Goal: Information Seeking & Learning: Learn about a topic

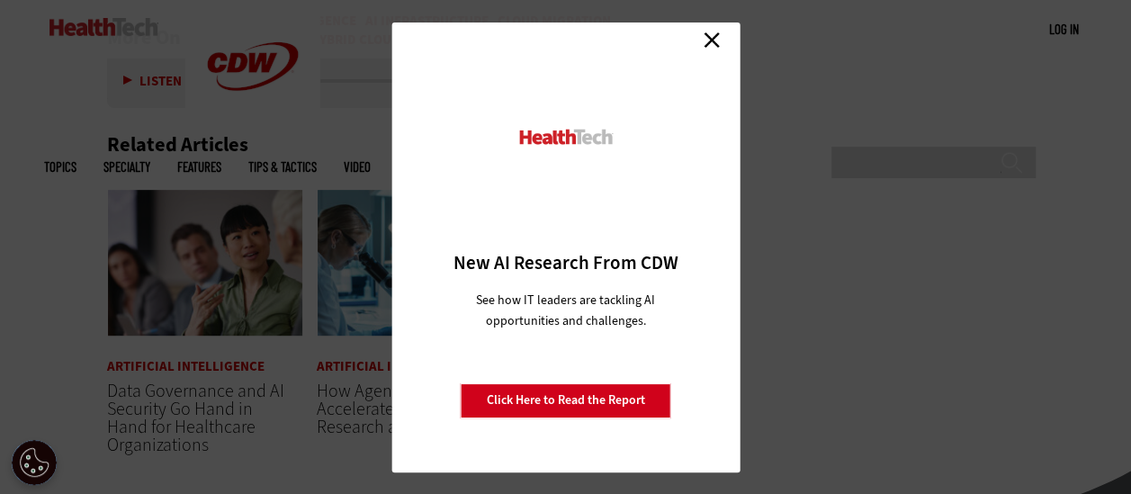
scroll to position [3688, 0]
click at [714, 34] on link "Close" at bounding box center [711, 40] width 27 height 27
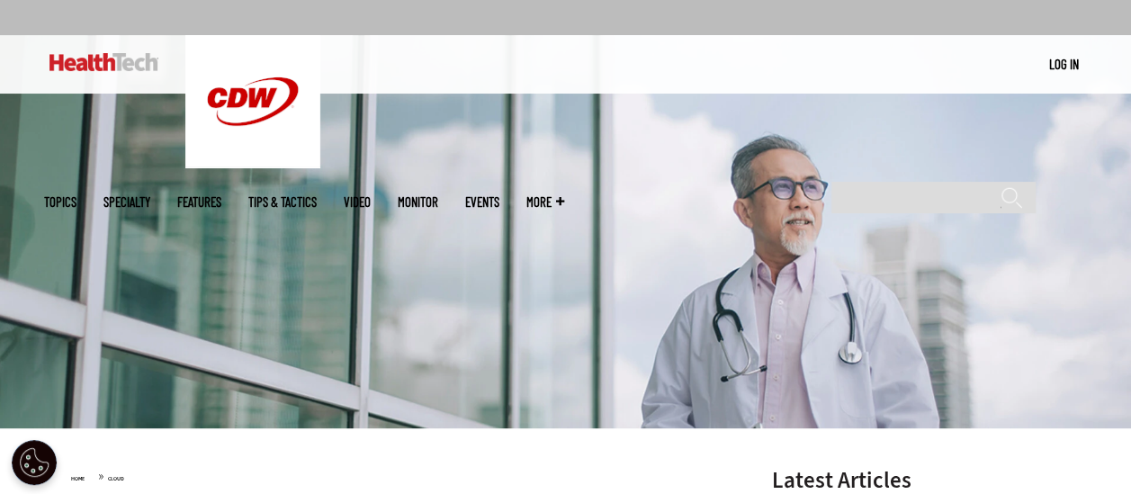
scroll to position [450, 0]
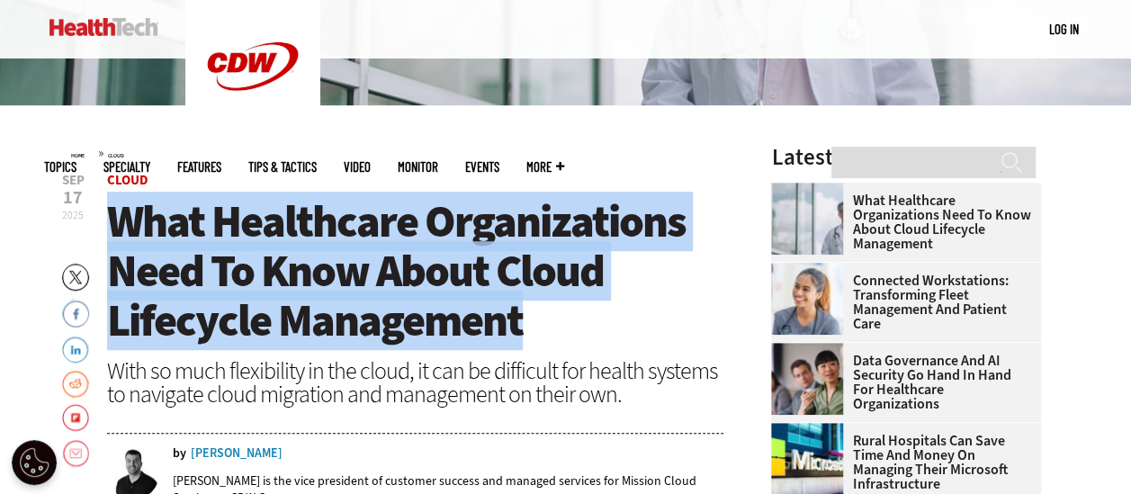
drag, startPoint x: 539, startPoint y: 322, endPoint x: 113, endPoint y: 212, distance: 439.4
click at [113, 212] on h1 "What Healthcare Organizations Need To Know About Cloud Lifecycle Management" at bounding box center [415, 271] width 617 height 148
drag, startPoint x: 115, startPoint y: 212, endPoint x: 166, endPoint y: 233, distance: 54.5
copy span "What Healthcare Organizations Need To Know About Cloud Lifecycle Management"
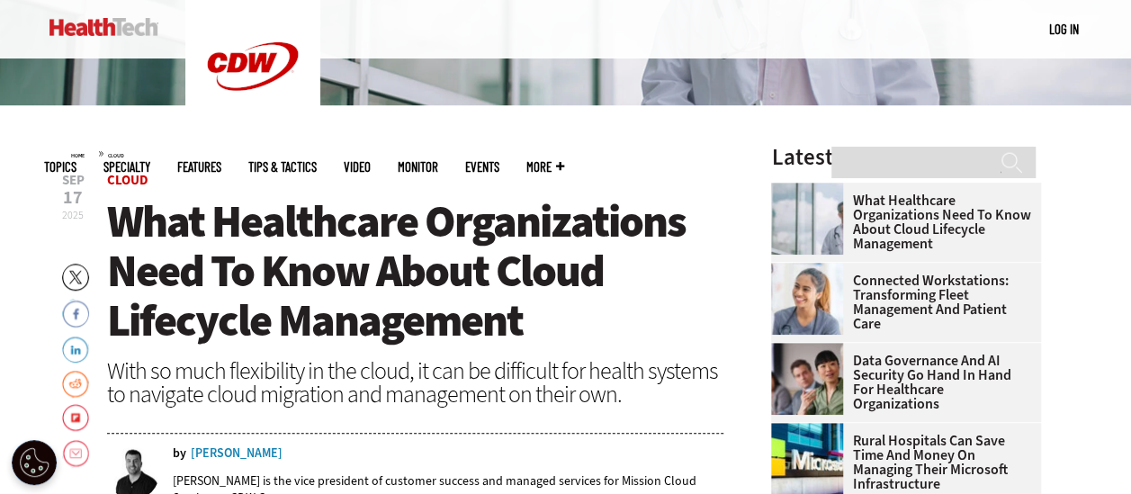
click at [469, 359] on div "With so much flexibility in the cloud, it can be difficult for health systems t…" at bounding box center [415, 382] width 617 height 47
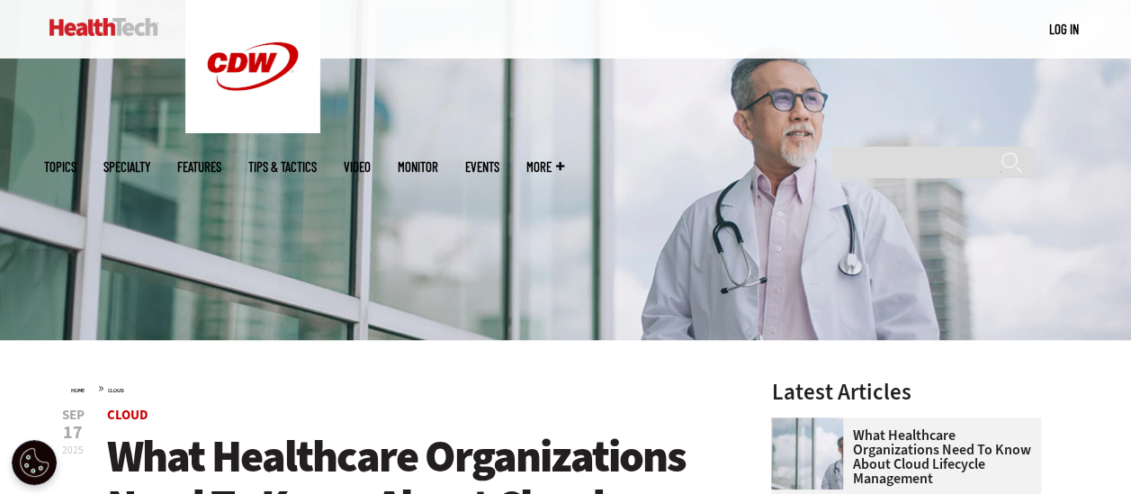
scroll to position [0, 0]
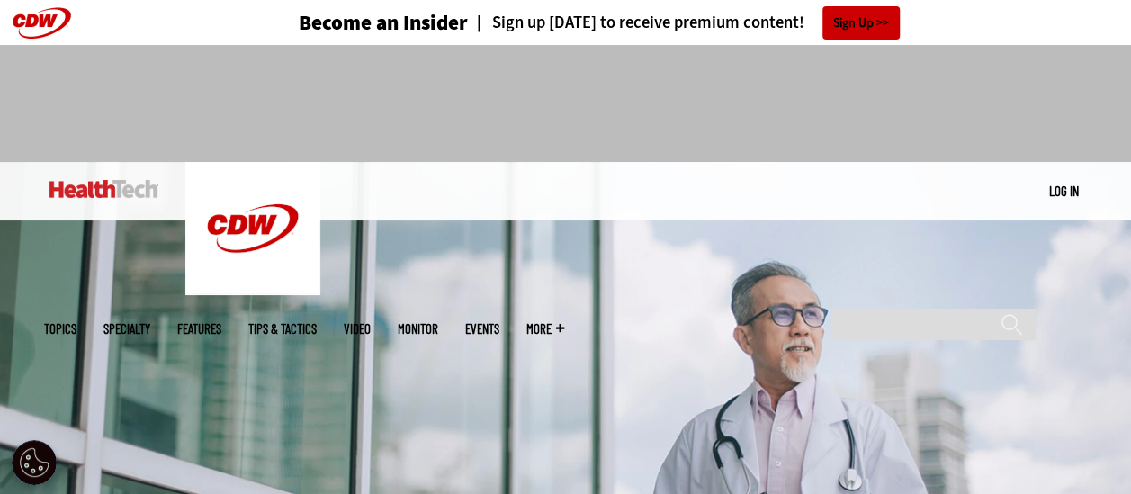
click at [31, 15] on header "Become an Insider Sign up today to receive premium content! Sign Up" at bounding box center [565, 22] width 1131 height 45
click at [103, 194] on img at bounding box center [103, 189] width 109 height 18
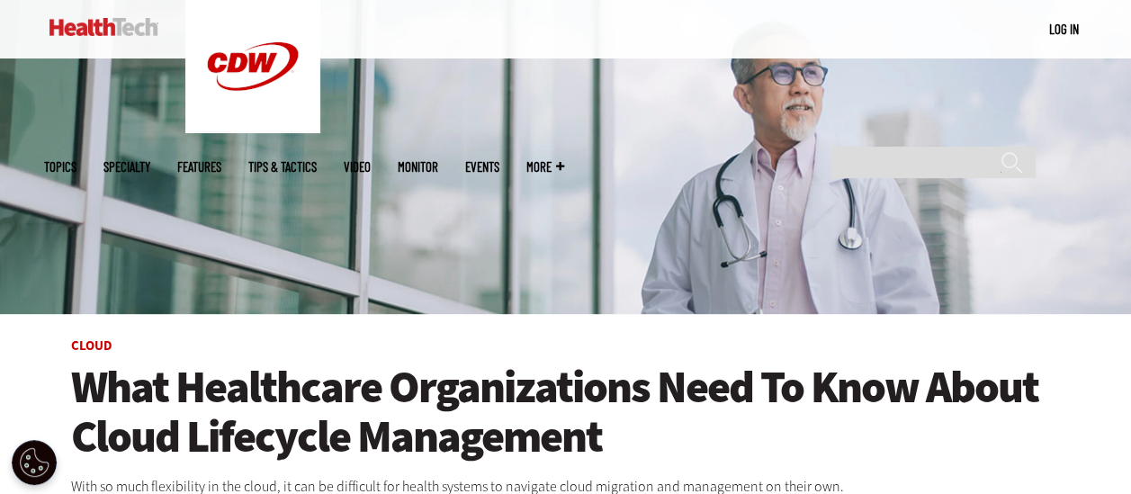
scroll to position [180, 0]
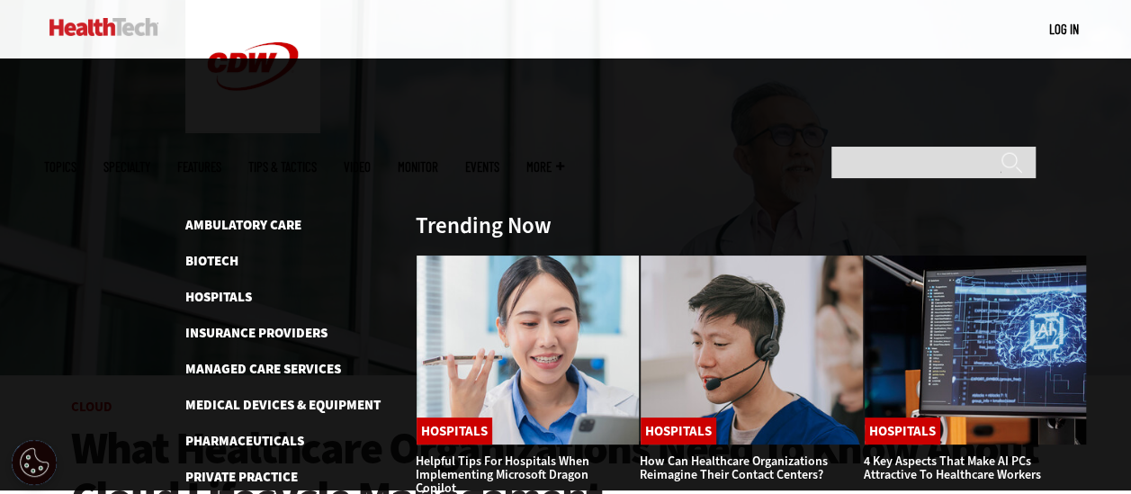
click at [221, 160] on link "Features" at bounding box center [199, 166] width 44 height 13
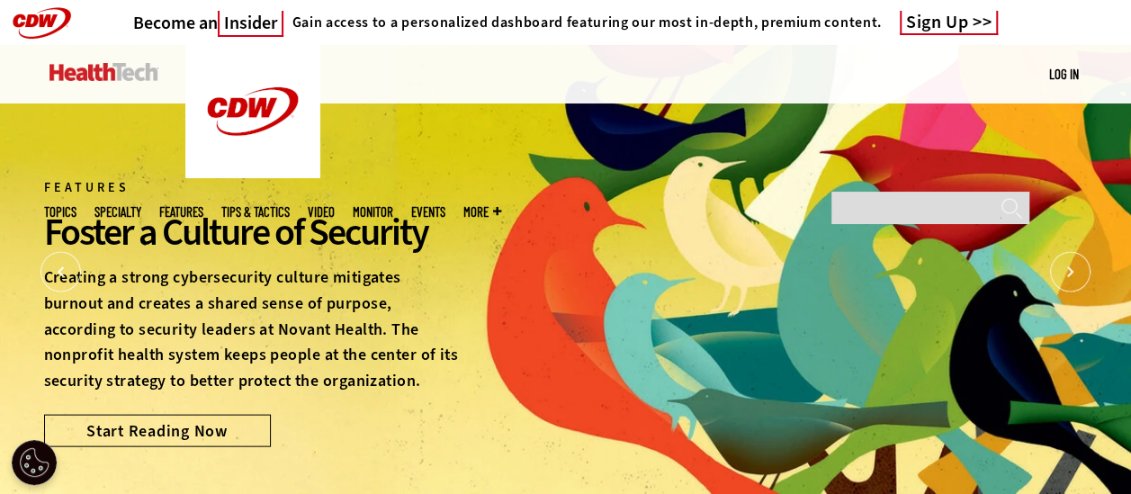
click at [114, 79] on img at bounding box center [103, 72] width 109 height 18
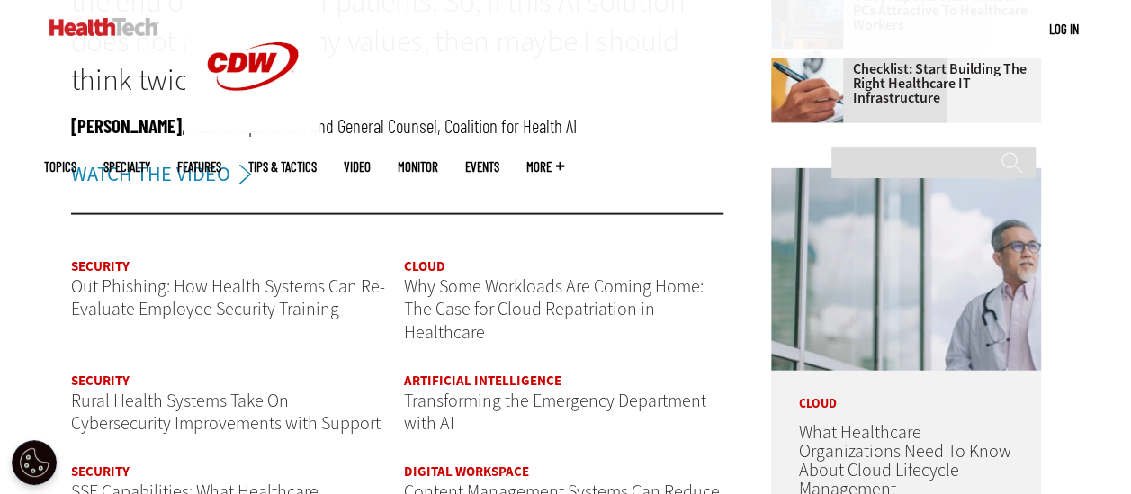
scroll to position [2159, 0]
